Goal: Task Accomplishment & Management: Use online tool/utility

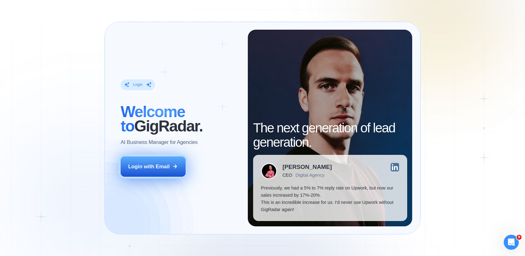
click at [159, 170] on div "Login with Email" at bounding box center [149, 166] width 42 height 7
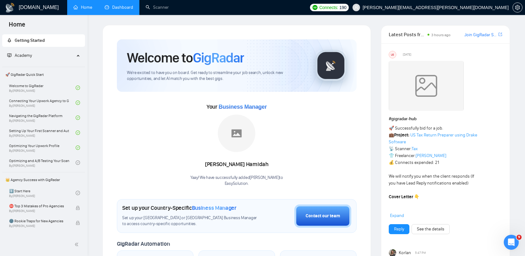
click at [122, 10] on link "Dashboard" at bounding box center [119, 7] width 28 height 5
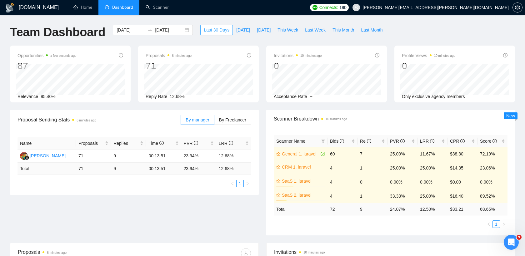
click at [205, 30] on span "Last 30 Days" at bounding box center [217, 30] width 26 height 7
click at [161, 32] on input "[DATE]" at bounding box center [169, 30] width 28 height 7
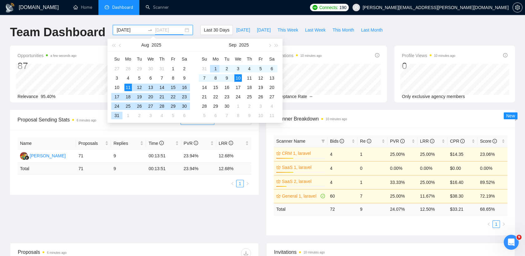
type input "[DATE]"
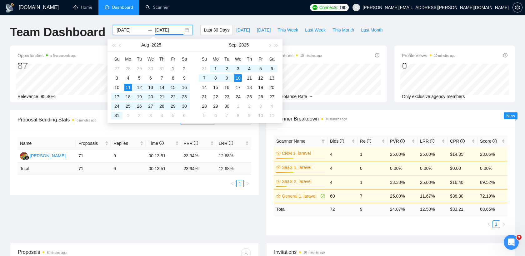
click at [227, 18] on div "[DOMAIN_NAME] Home Dashboard Scanner Connects: 190 [EMAIL_ADDRESS][PERSON_NAME]…" at bounding box center [262, 245] width 525 height 490
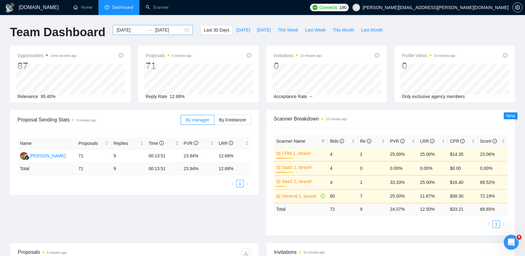
click at [120, 28] on input "[DATE]" at bounding box center [130, 30] width 28 height 7
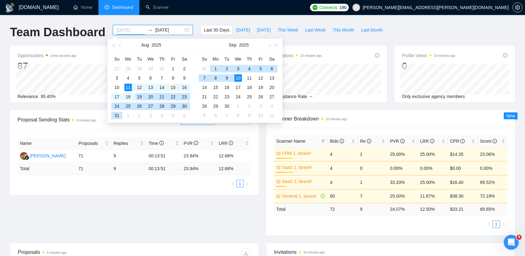
type input "[DATE]"
click at [175, 88] on div "15" at bounding box center [172, 87] width 7 height 7
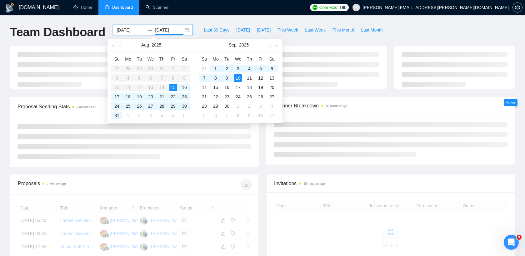
type input "[DATE]"
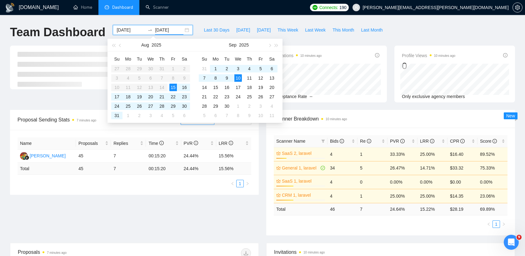
click at [250, 14] on ul "Home Dashboard Scanner" at bounding box center [185, 7] width 241 height 15
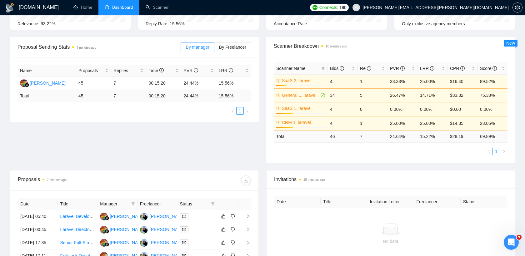
scroll to position [73, 0]
click at [155, 7] on link "Scanner" at bounding box center [156, 7] width 23 height 5
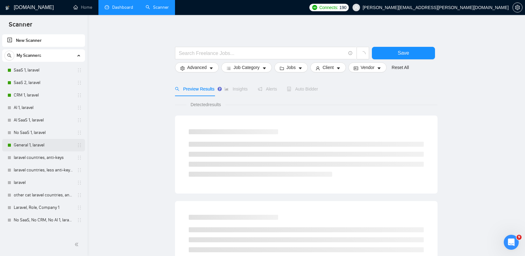
click at [28, 145] on link "General 1, laravel" at bounding box center [43, 145] width 59 height 12
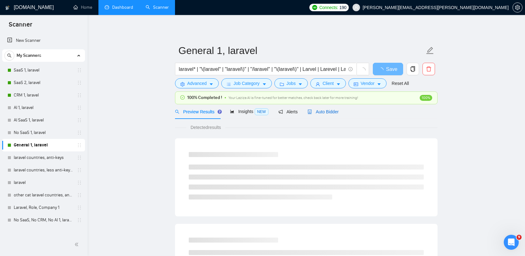
drag, startPoint x: 314, startPoint y: 110, endPoint x: 320, endPoint y: 117, distance: 8.9
click at [314, 110] on span "Auto Bidder" at bounding box center [322, 111] width 31 height 5
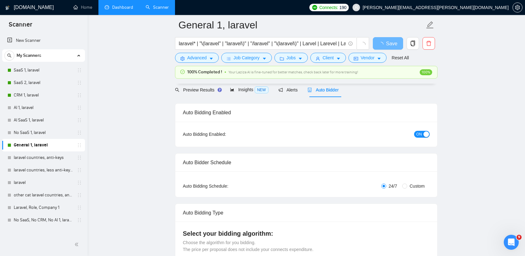
scroll to position [0, 0]
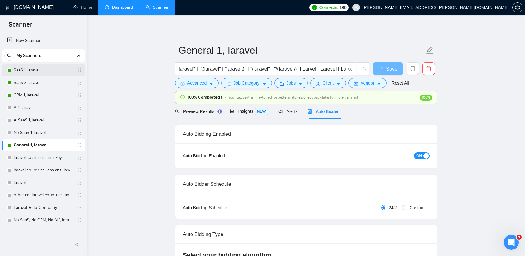
click at [28, 72] on link "SaaS 1, laravel" at bounding box center [43, 70] width 59 height 12
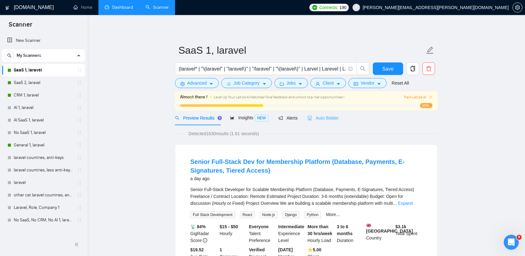
click at [335, 111] on div "Auto Bidder" at bounding box center [322, 118] width 31 height 15
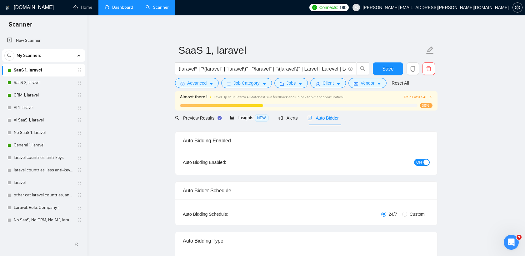
radio input "false"
radio input "true"
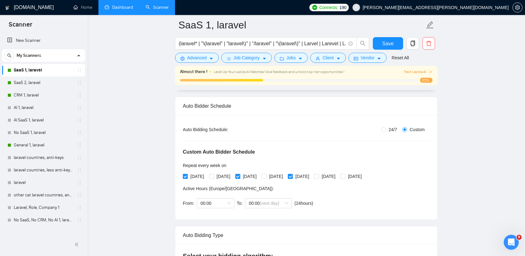
scroll to position [105, 0]
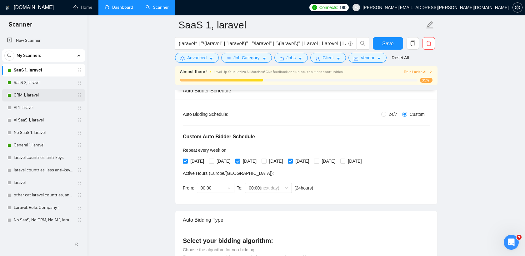
click at [31, 94] on link "CRM 1, laravel" at bounding box center [43, 95] width 59 height 12
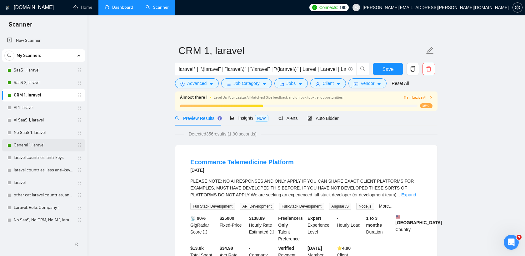
click at [34, 145] on link "General 1, laravel" at bounding box center [43, 145] width 59 height 12
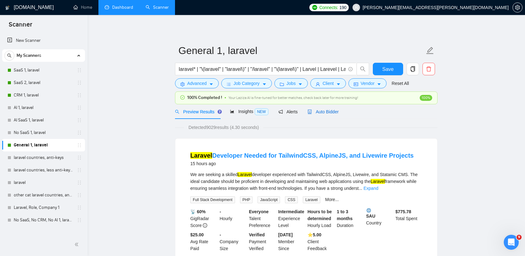
click at [323, 115] on div "Auto Bidder" at bounding box center [322, 111] width 31 height 7
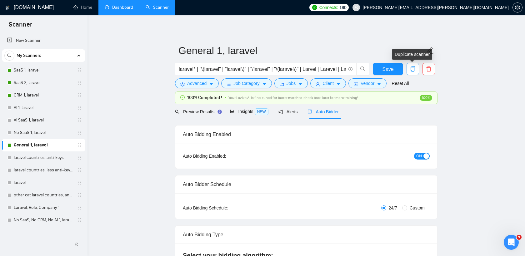
click at [412, 67] on icon "copy" at bounding box center [413, 69] width 6 height 6
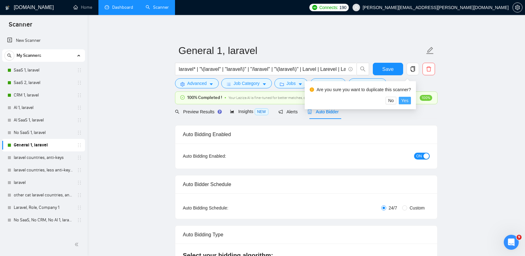
click at [408, 100] on span "Yes" at bounding box center [404, 100] width 7 height 7
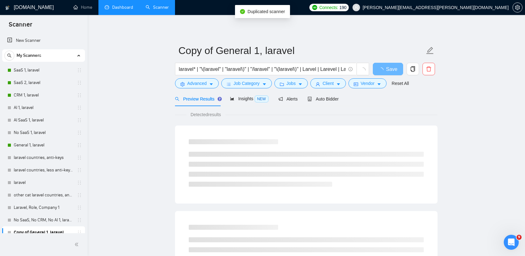
scroll to position [6, 0]
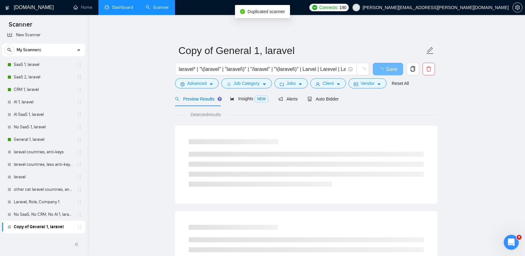
click at [57, 225] on link "Copy of General 1, laravel" at bounding box center [43, 227] width 59 height 12
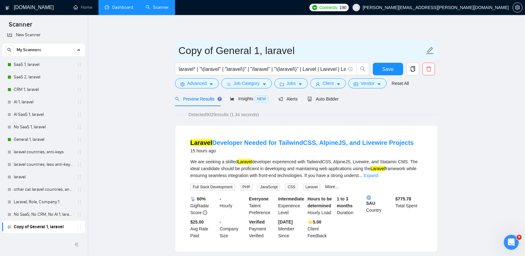
drag, startPoint x: 217, startPoint y: 50, endPoint x: 181, endPoint y: 55, distance: 35.6
click at [181, 55] on input "Copy of General 1, laravel" at bounding box center [301, 51] width 246 height 16
click at [219, 49] on input "General 1, laravel" at bounding box center [301, 51] width 246 height 16
click at [268, 46] on input "General 2, laravel" at bounding box center [301, 51] width 246 height 16
type input "General 2, laravel up to 250 symb"
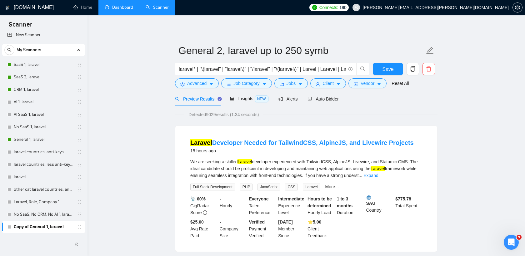
click at [392, 73] on div "Reset all filters" at bounding box center [403, 71] width 34 height 11
click at [383, 64] on button "Save" at bounding box center [387, 69] width 30 height 12
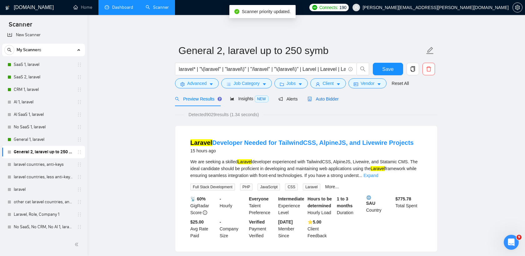
click at [333, 99] on span "Auto Bidder" at bounding box center [322, 98] width 31 height 5
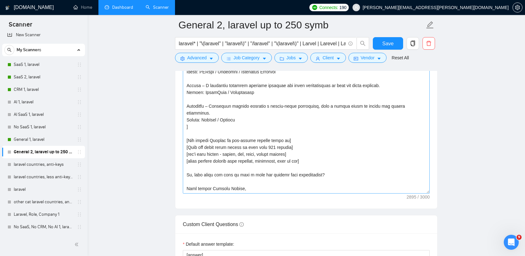
scroll to position [754, 0]
click at [276, 141] on textarea "Cover letter template:" at bounding box center [306, 123] width 247 height 141
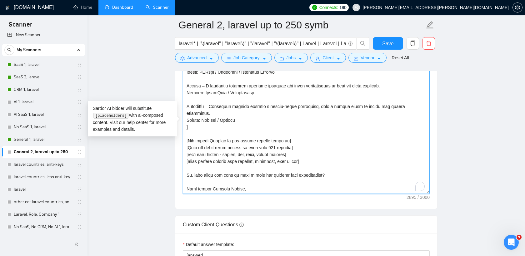
scroll to position [302, 0]
drag, startPoint x: 278, startPoint y: 141, endPoint x: 274, endPoint y: 141, distance: 4.7
click at [274, 141] on textarea "Cover letter template:" at bounding box center [306, 123] width 247 height 141
click at [285, 128] on textarea "Cover letter template:" at bounding box center [306, 123] width 247 height 141
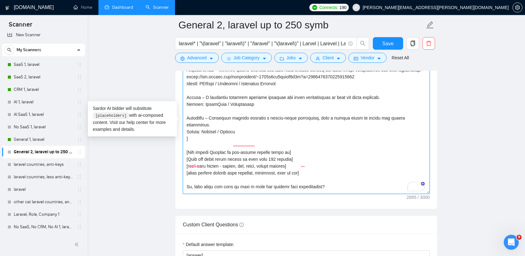
scroll to position [0, 0]
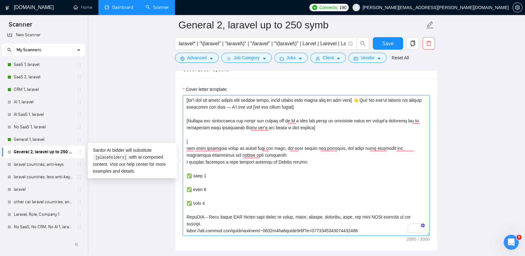
click at [233, 111] on textarea "Cover letter template:" at bounding box center [306, 165] width 247 height 141
drag, startPoint x: 332, startPoint y: 129, endPoint x: 356, endPoint y: 98, distance: 38.7
click at [356, 98] on textarea "Cover letter template:" at bounding box center [306, 165] width 247 height 141
paste textarea "Hey, I've built 5 similar WordPress sites. Here's my best one: [link]. Can star…"
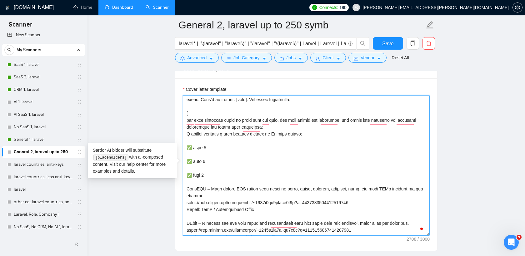
scroll to position [7, 0]
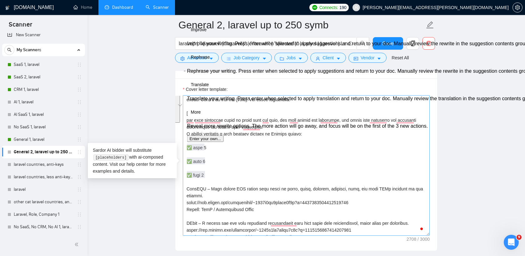
drag, startPoint x: 207, startPoint y: 183, endPoint x: 194, endPoint y: 137, distance: 47.5
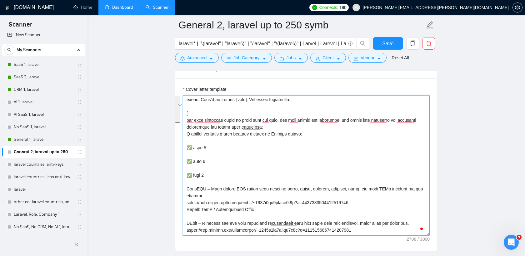
click at [194, 137] on textarea "Cover letter template:" at bounding box center [306, 165] width 247 height 141
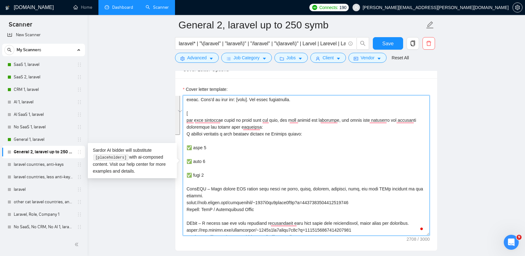
drag, startPoint x: 211, startPoint y: 176, endPoint x: 183, endPoint y: 134, distance: 51.0
click at [183, 134] on div "Cover Letter Options Cover letter template:" at bounding box center [306, 155] width 262 height 191
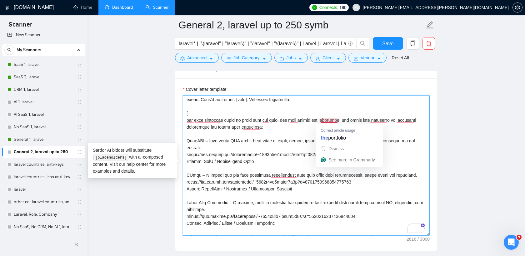
drag, startPoint x: 289, startPoint y: 121, endPoint x: 337, endPoint y: 121, distance: 47.5
click at [337, 121] on textarea "Cover letter template:" at bounding box center [306, 165] width 247 height 141
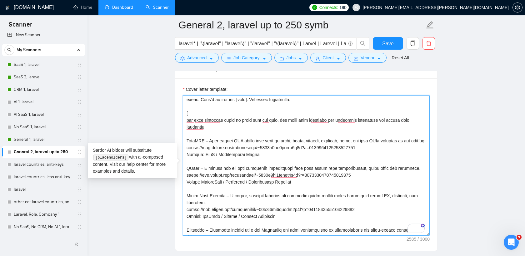
click at [395, 127] on textarea "Cover letter template:" at bounding box center [306, 165] width 247 height 141
click at [289, 120] on textarea "Cover letter template:" at bounding box center [306, 165] width 247 height 141
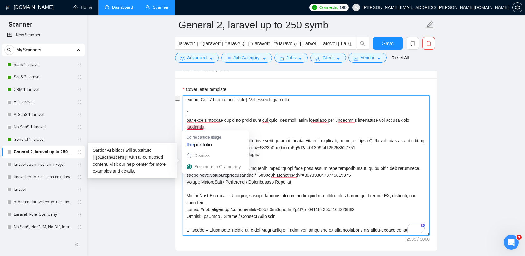
drag, startPoint x: 281, startPoint y: 120, endPoint x: 206, endPoint y: 127, distance: 75.5
click at [206, 127] on textarea "Cover letter template:" at bounding box center [306, 165] width 247 height 141
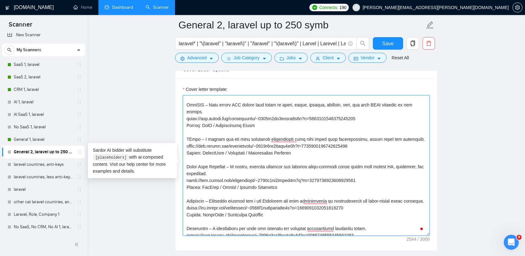
scroll to position [56, 0]
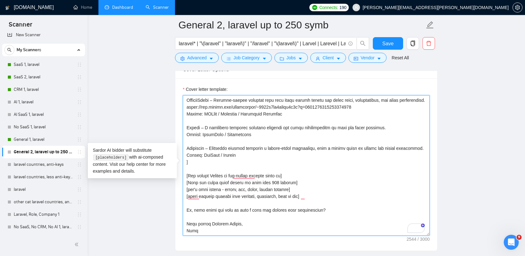
drag, startPoint x: 217, startPoint y: 233, endPoint x: 185, endPoint y: 203, distance: 44.4
click at [185, 203] on textarea "Cover letter template:" at bounding box center [306, 165] width 247 height 141
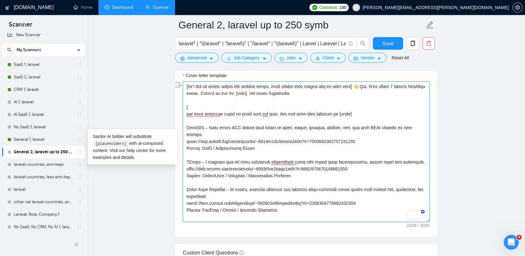
drag, startPoint x: 187, startPoint y: 93, endPoint x: 218, endPoint y: 93, distance: 31.2
click at [218, 93] on textarea "Cover letter template:" at bounding box center [306, 151] width 247 height 141
click at [414, 86] on textarea "Cover letter template:" at bounding box center [306, 151] width 247 height 141
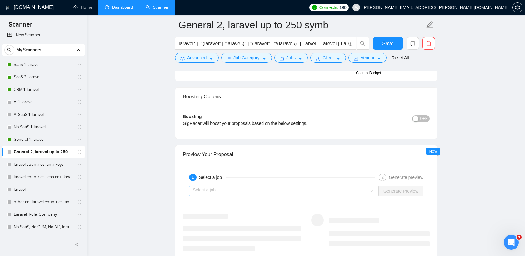
type textarea "[lor'i dol sit ametc adipis elit seddoe tempo, incid utlabo etdo magna aliq en …"
click at [346, 193] on input "search" at bounding box center [281, 190] width 176 height 9
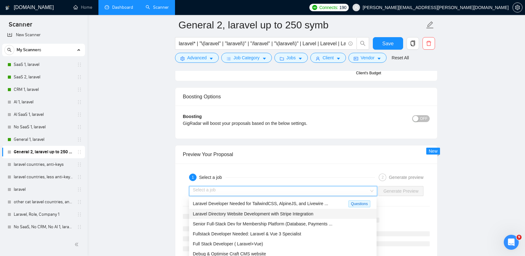
click at [289, 213] on span "Laravel Directory Website Development with Stripe Integration" at bounding box center [253, 213] width 121 height 5
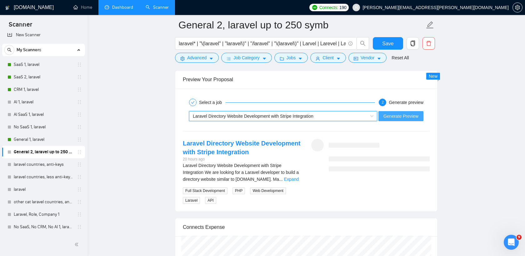
click at [404, 116] on span "Generate Preview" at bounding box center [400, 116] width 35 height 7
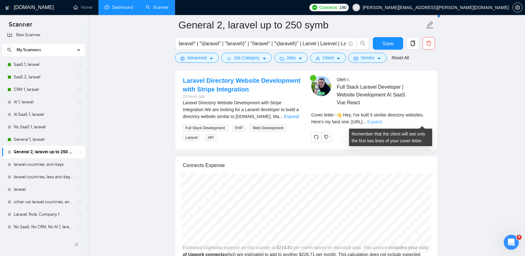
click at [382, 122] on link "Expand" at bounding box center [374, 121] width 15 height 5
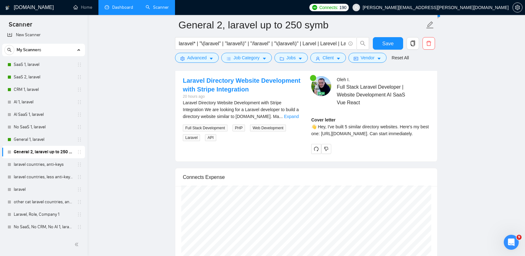
drag, startPoint x: 372, startPoint y: 146, endPoint x: 309, endPoint y: 142, distance: 62.6
click at [309, 142] on div "[PERSON_NAME] Full Stack Laravel Developer | Website Development AI SaaS Vue Re…" at bounding box center [370, 115] width 128 height 78
copy div "ttps://[DOMAIN_NAME][URL]."
click at [344, 132] on div "Cover letter 👋 Hey, I've built 5 similar directory websites. Here's my best one…" at bounding box center [370, 126] width 118 height 21
click at [294, 117] on link "Expand" at bounding box center [291, 116] width 15 height 5
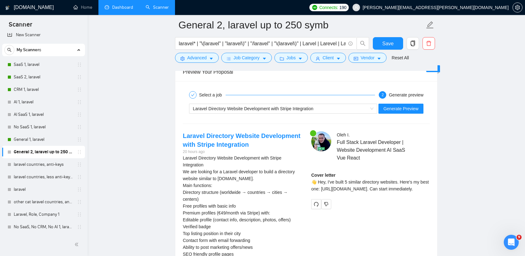
scroll to position [1171, 0]
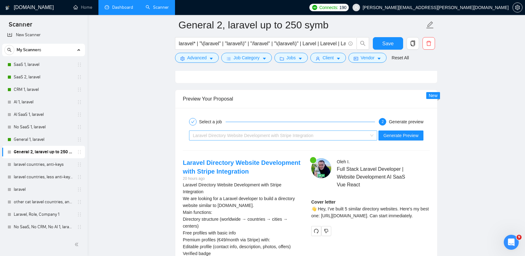
click at [258, 134] on span "Laravel Directory Website Development with Stripe Integration" at bounding box center [253, 135] width 121 height 5
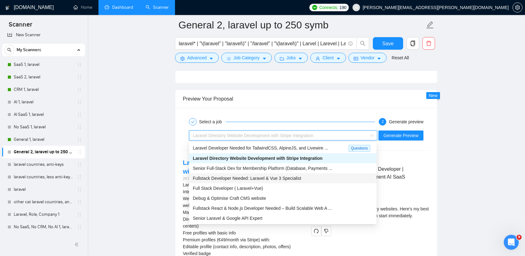
click at [254, 177] on span "Fullstack Developer Needed: Laravel & Vue 3 Specialist" at bounding box center [247, 178] width 108 height 5
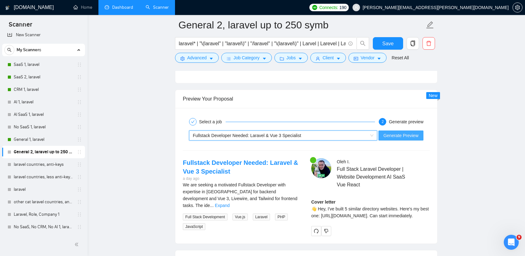
click at [417, 132] on span "Generate Preview" at bounding box center [400, 135] width 35 height 7
